Goal: Task Accomplishment & Management: Manage account settings

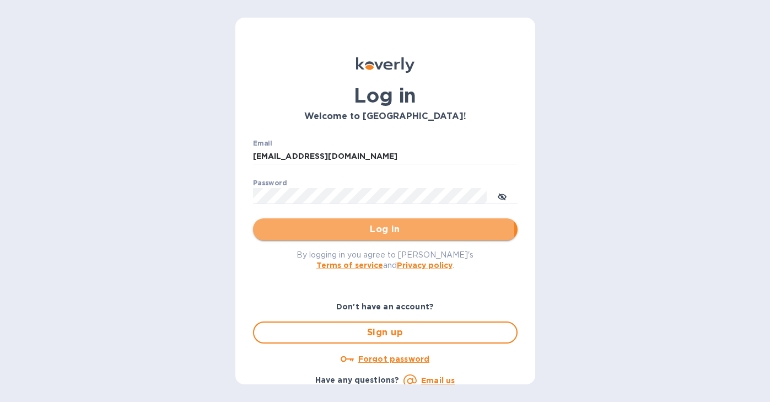
click at [354, 232] on span "Log in" at bounding box center [385, 229] width 247 height 13
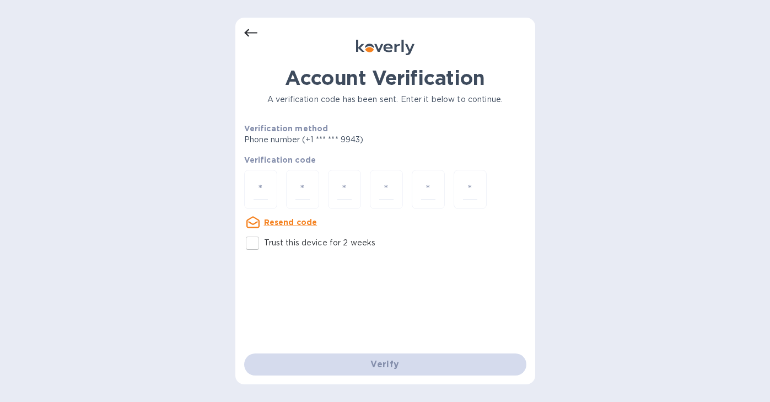
click at [252, 246] on input "Trust this device for 2 weeks" at bounding box center [252, 242] width 23 height 23
checkbox input "true"
click at [268, 184] on div at bounding box center [260, 189] width 33 height 39
type input "9"
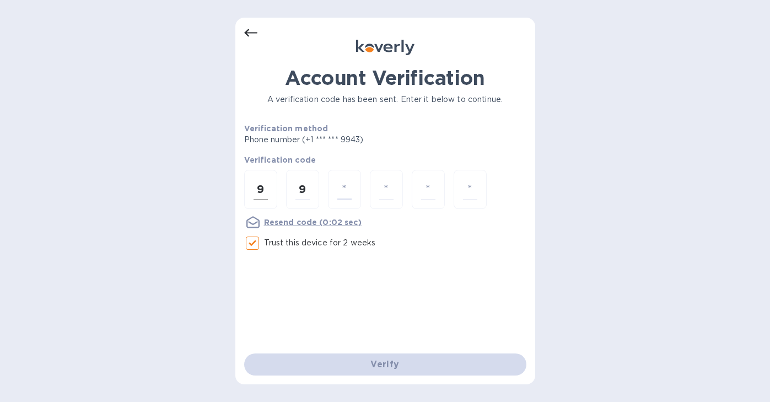
type input "5"
type input "7"
type input "4"
type input "2"
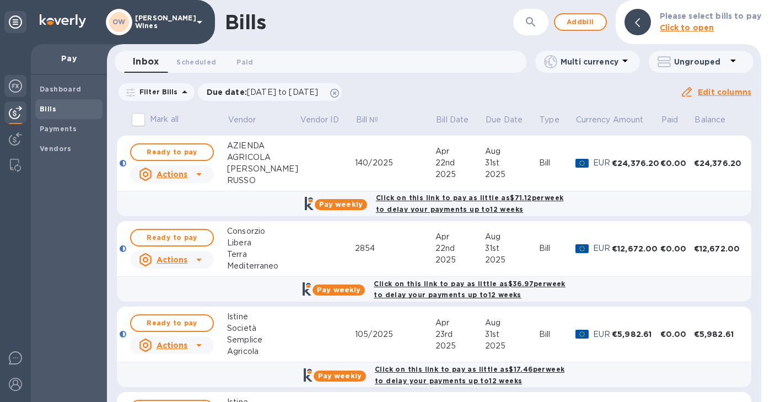
click at [15, 87] on img at bounding box center [15, 85] width 13 height 13
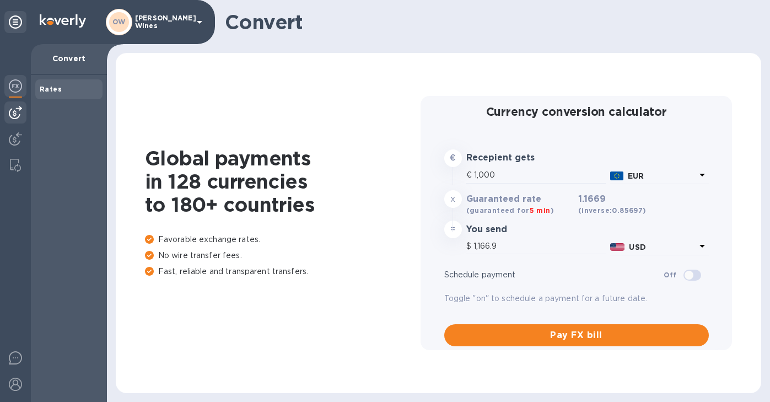
click at [17, 107] on img at bounding box center [15, 112] width 13 height 13
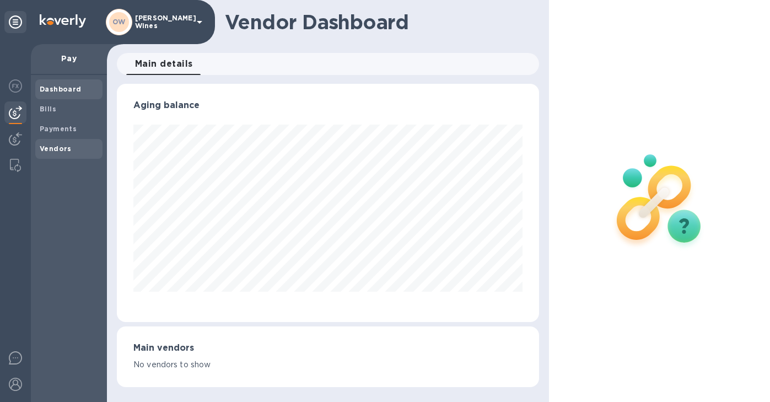
scroll to position [238, 418]
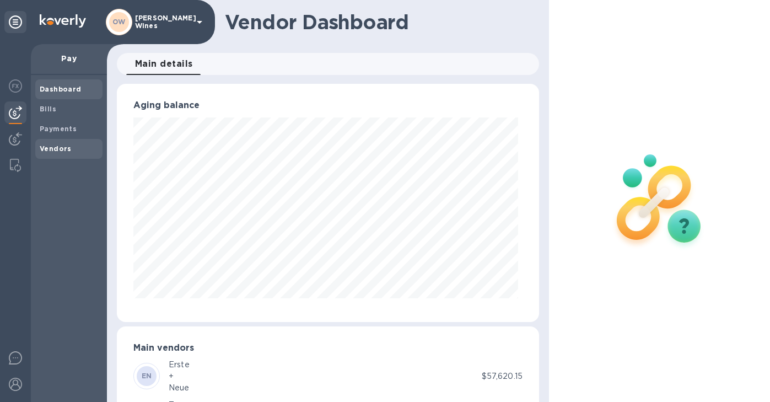
click at [66, 143] on div "Vendors" at bounding box center [68, 149] width 67 height 20
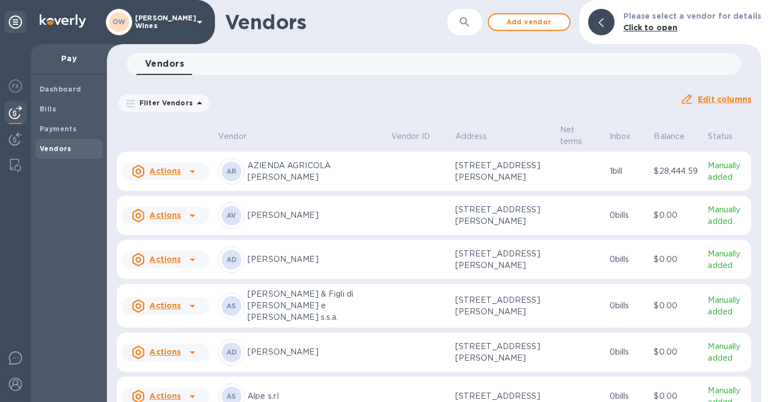
click at [466, 26] on icon "button" at bounding box center [464, 21] width 13 height 13
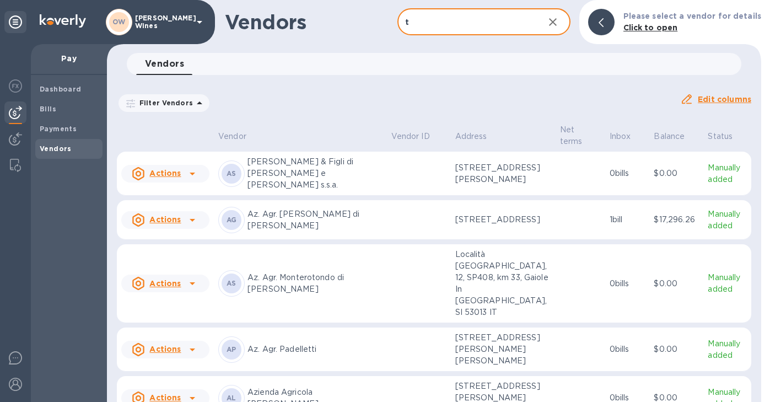
type input "T Elenteny"
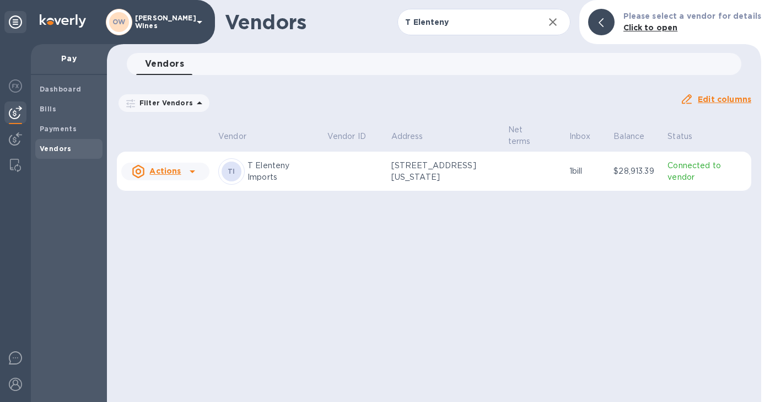
click at [196, 171] on icon at bounding box center [192, 171] width 13 height 13
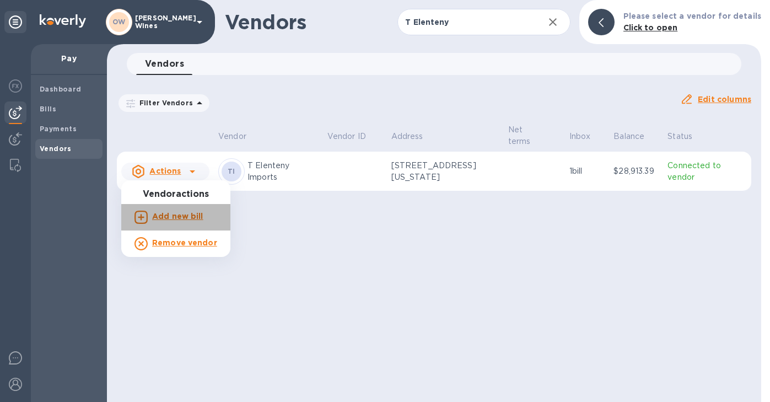
click at [177, 220] on b "Add new bill" at bounding box center [177, 216] width 51 height 9
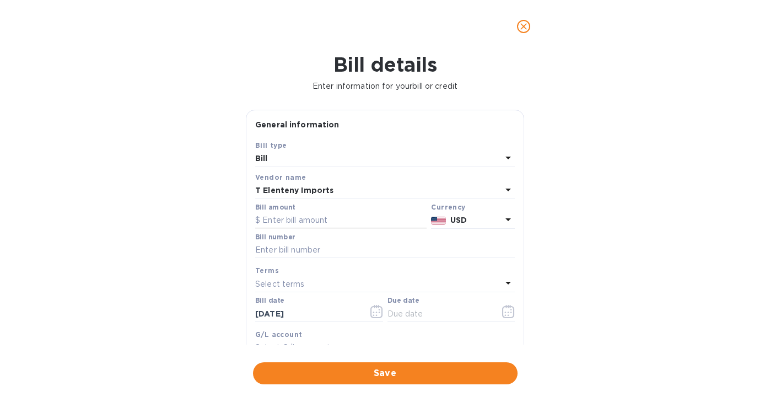
click at [291, 215] on input "text" at bounding box center [340, 220] width 171 height 17
paste input "1,453.57"
type input "1,453.57"
click at [309, 251] on input "text" at bounding box center [384, 250] width 259 height 17
click at [342, 239] on div "Bill number" at bounding box center [384, 245] width 259 height 25
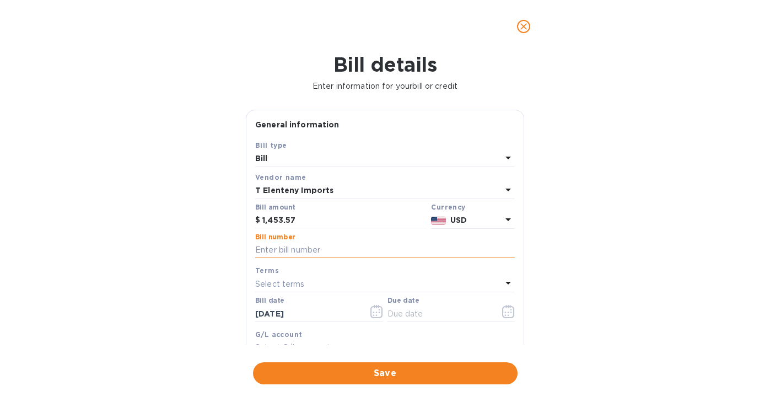
click at [329, 253] on input "text" at bounding box center [384, 250] width 259 height 17
paste input "INV761235"
type input "INV761235"
click at [375, 313] on icon "button" at bounding box center [376, 311] width 13 height 13
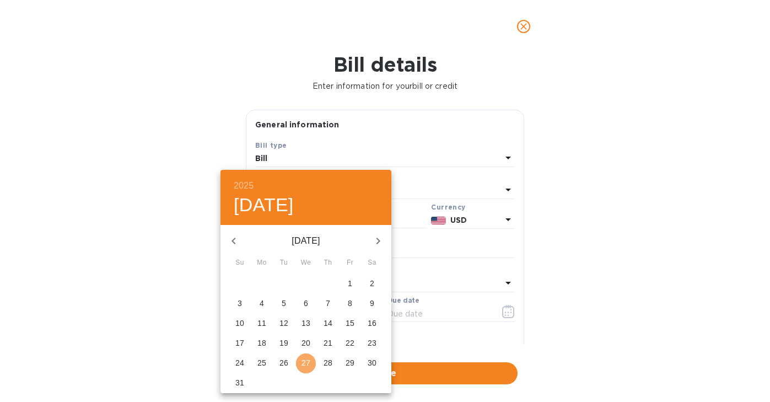
click at [301, 362] on p "27" at bounding box center [305, 362] width 9 height 11
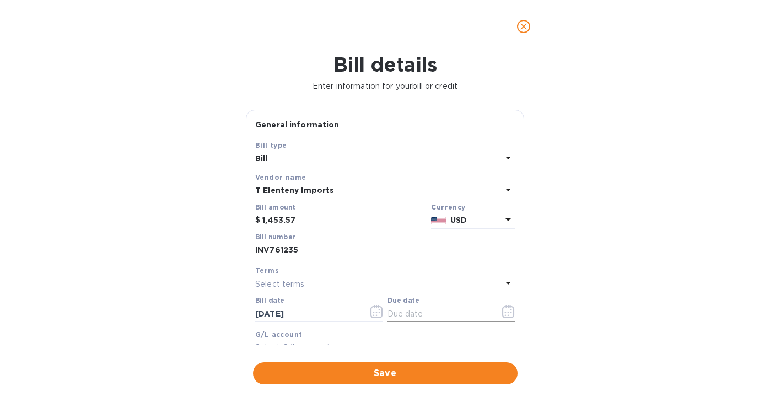
click at [508, 315] on icon "button" at bounding box center [508, 311] width 13 height 13
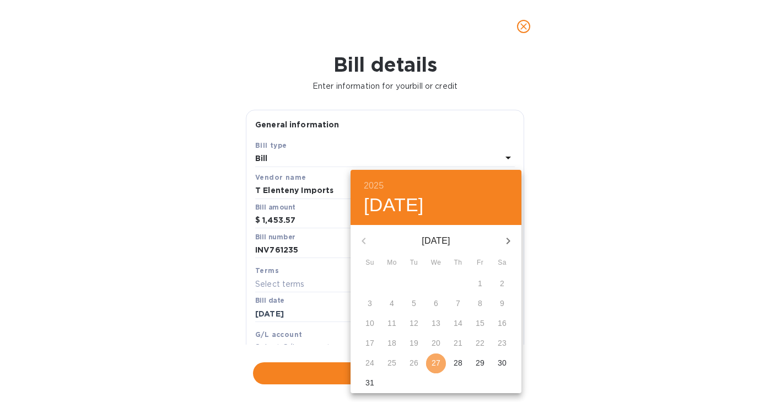
click at [439, 360] on p "27" at bounding box center [435, 362] width 9 height 11
type input "[DATE]"
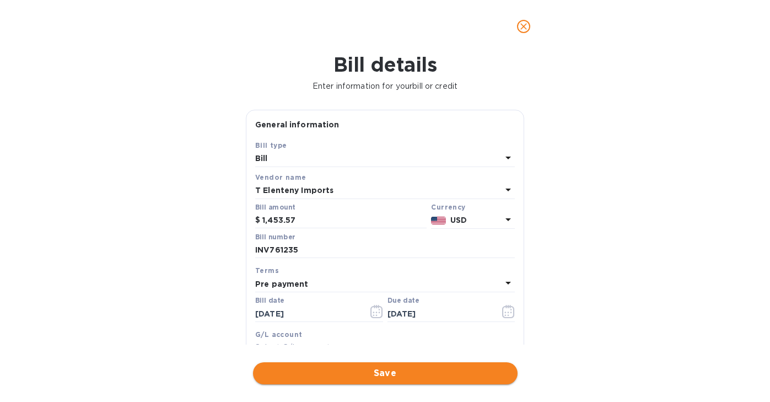
click at [426, 381] on button "Save" at bounding box center [385, 373] width 264 height 22
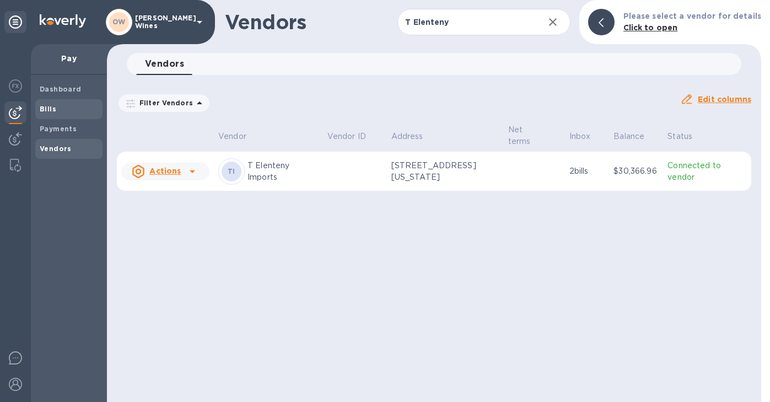
click at [46, 102] on div "Bills" at bounding box center [68, 109] width 67 height 20
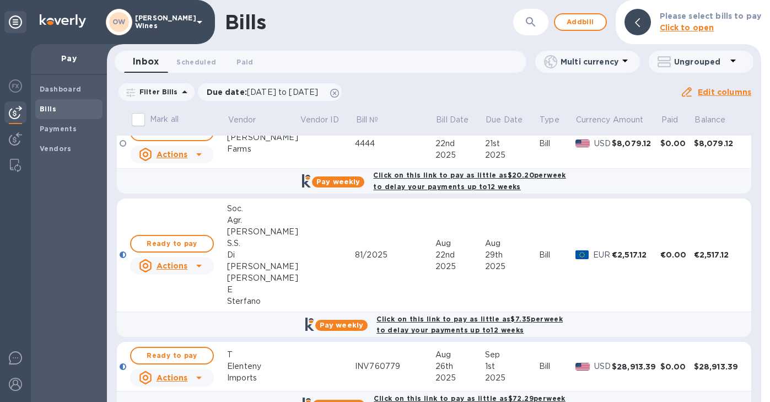
scroll to position [1527, 0]
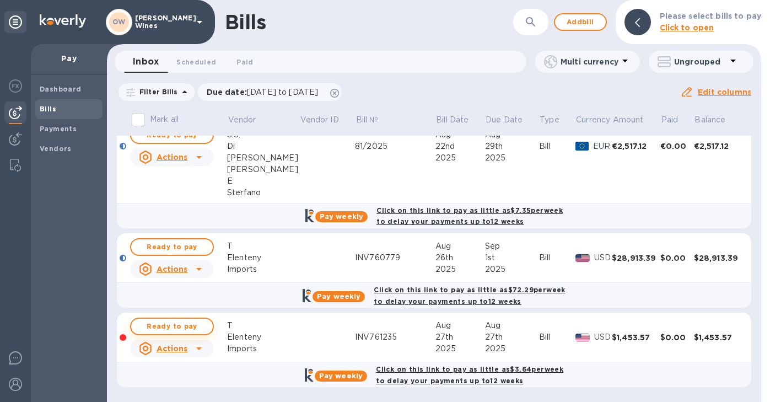
click at [174, 321] on span "Ready to pay" at bounding box center [172, 326] width 64 height 13
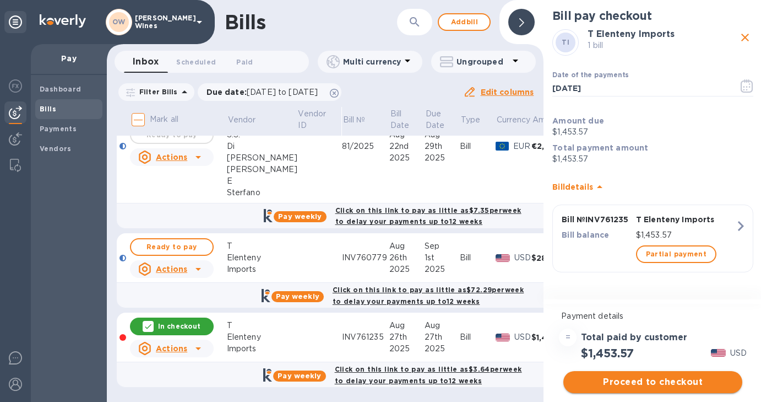
click at [657, 383] on span "Proceed to checkout" at bounding box center [652, 381] width 161 height 13
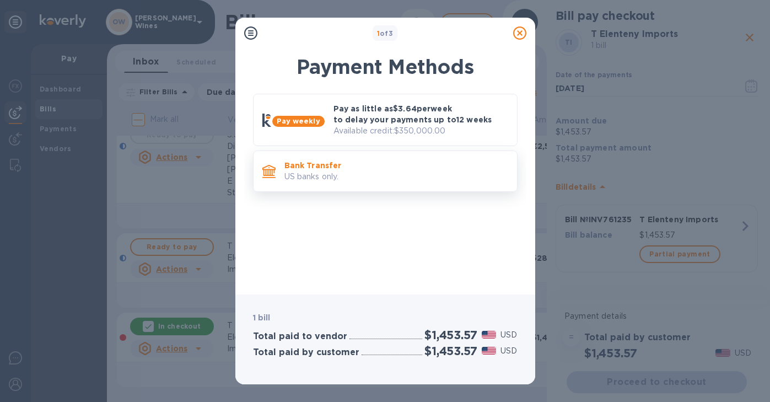
click at [344, 171] on p "US banks only." at bounding box center [396, 177] width 224 height 12
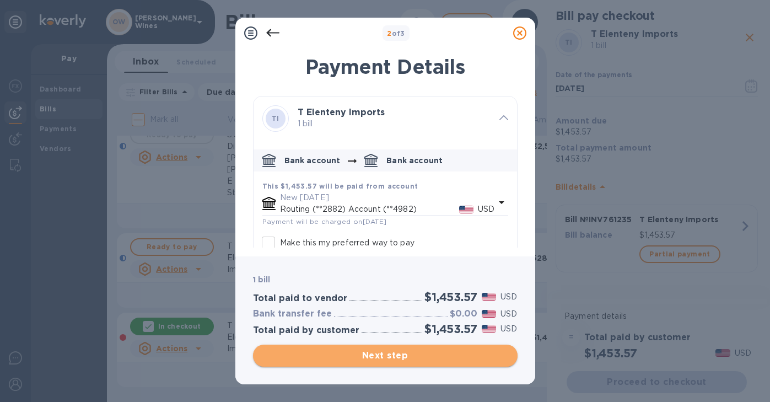
click at [436, 354] on span "Next step" at bounding box center [385, 355] width 247 height 13
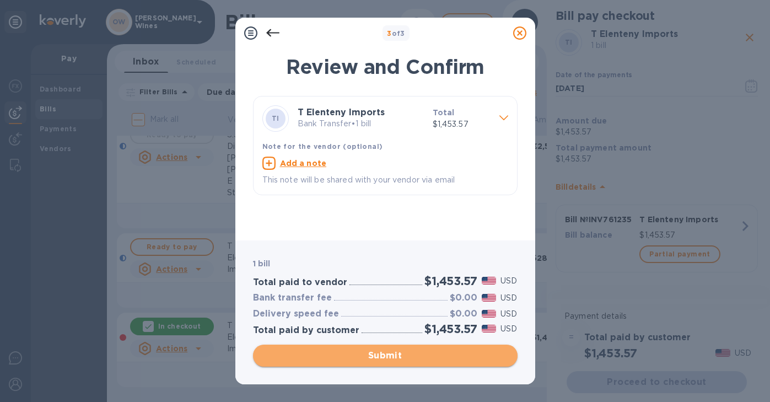
click at [367, 359] on span "Submit" at bounding box center [385, 355] width 247 height 13
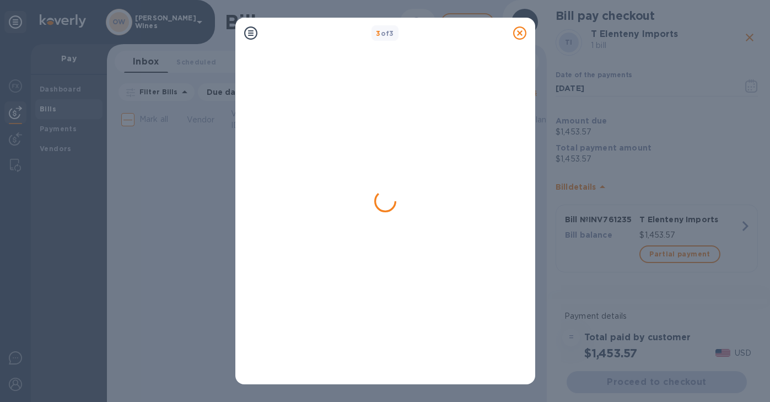
scroll to position [0, 0]
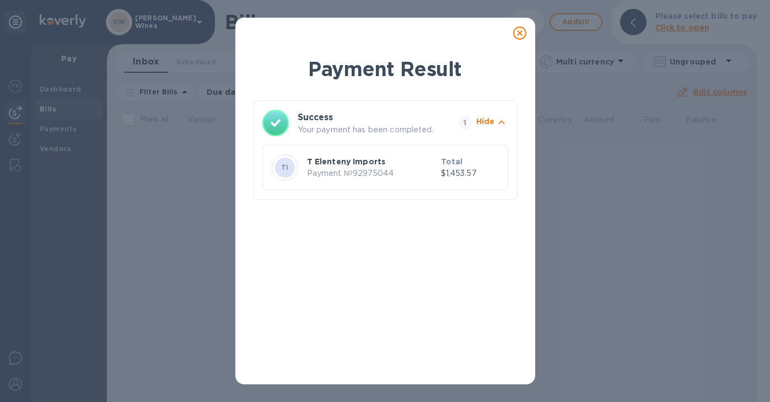
click at [515, 36] on icon at bounding box center [519, 32] width 13 height 13
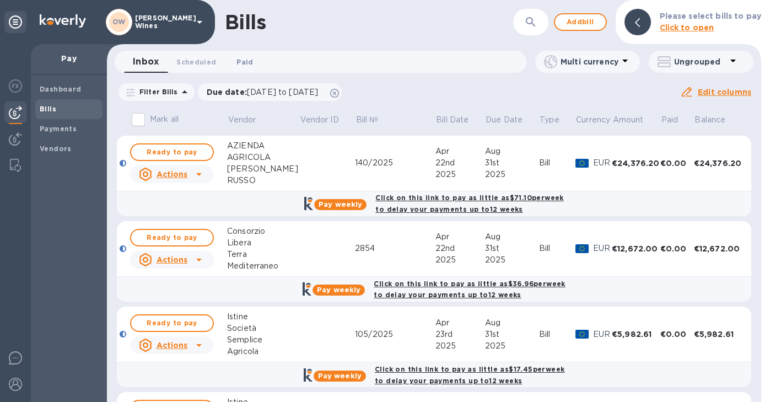
click at [240, 58] on span "Paid 0" at bounding box center [244, 62] width 17 height 12
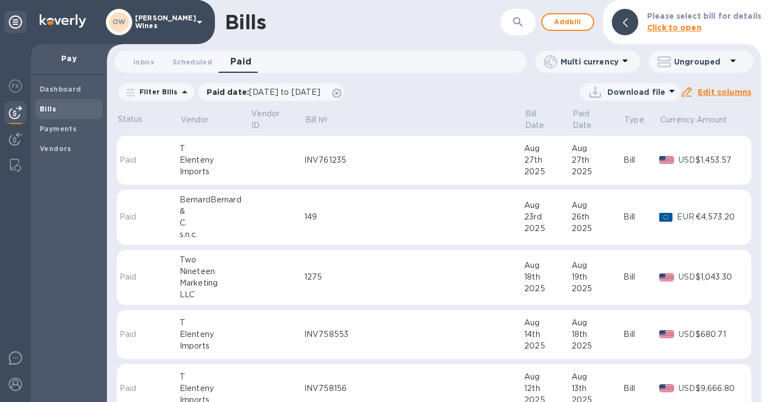
click at [196, 154] on div "Elenteny" at bounding box center [215, 160] width 71 height 12
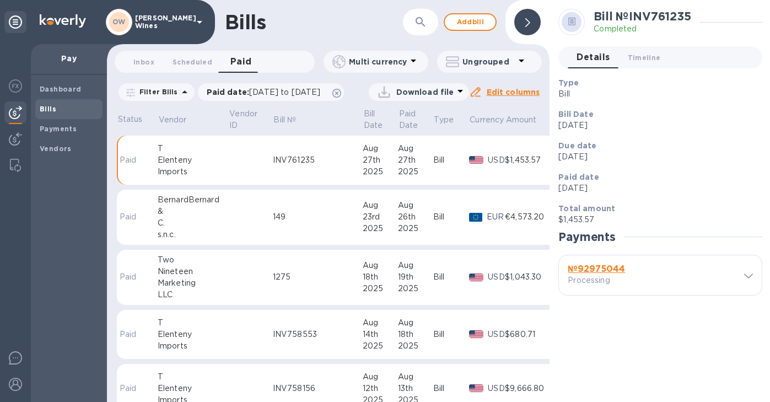
click at [599, 269] on b "№ 92975044" at bounding box center [595, 268] width 57 height 10
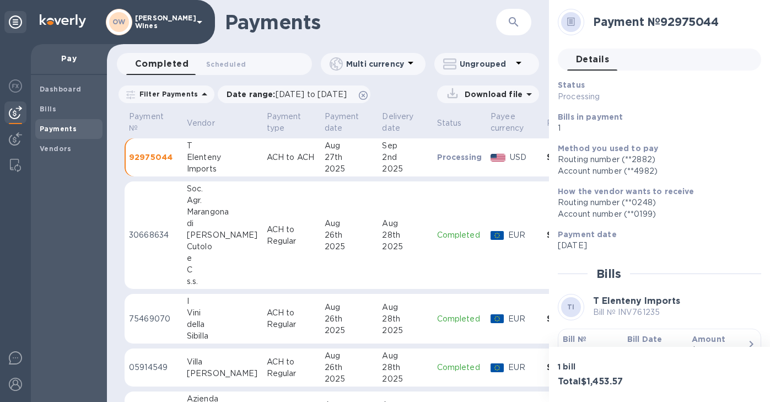
click at [576, 339] on b "Bill №" at bounding box center [574, 338] width 24 height 9
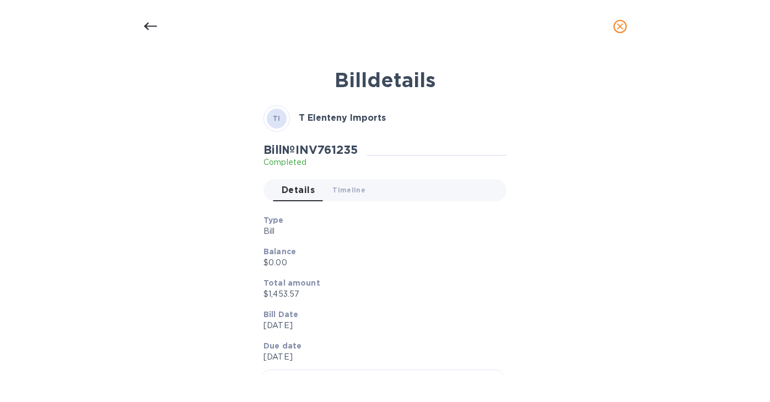
click at [147, 29] on icon at bounding box center [149, 27] width 13 height 8
